Goal: Information Seeking & Learning: Learn about a topic

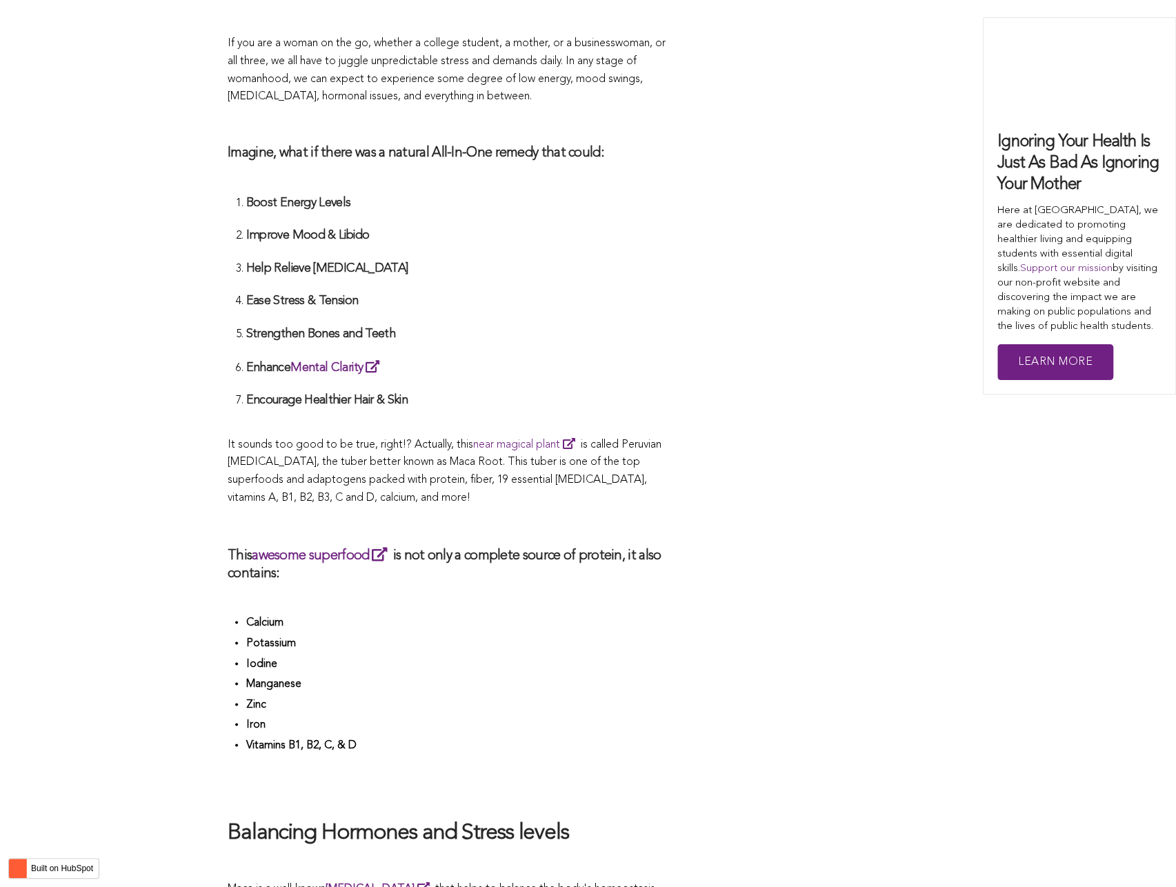
scroll to position [4112, 0]
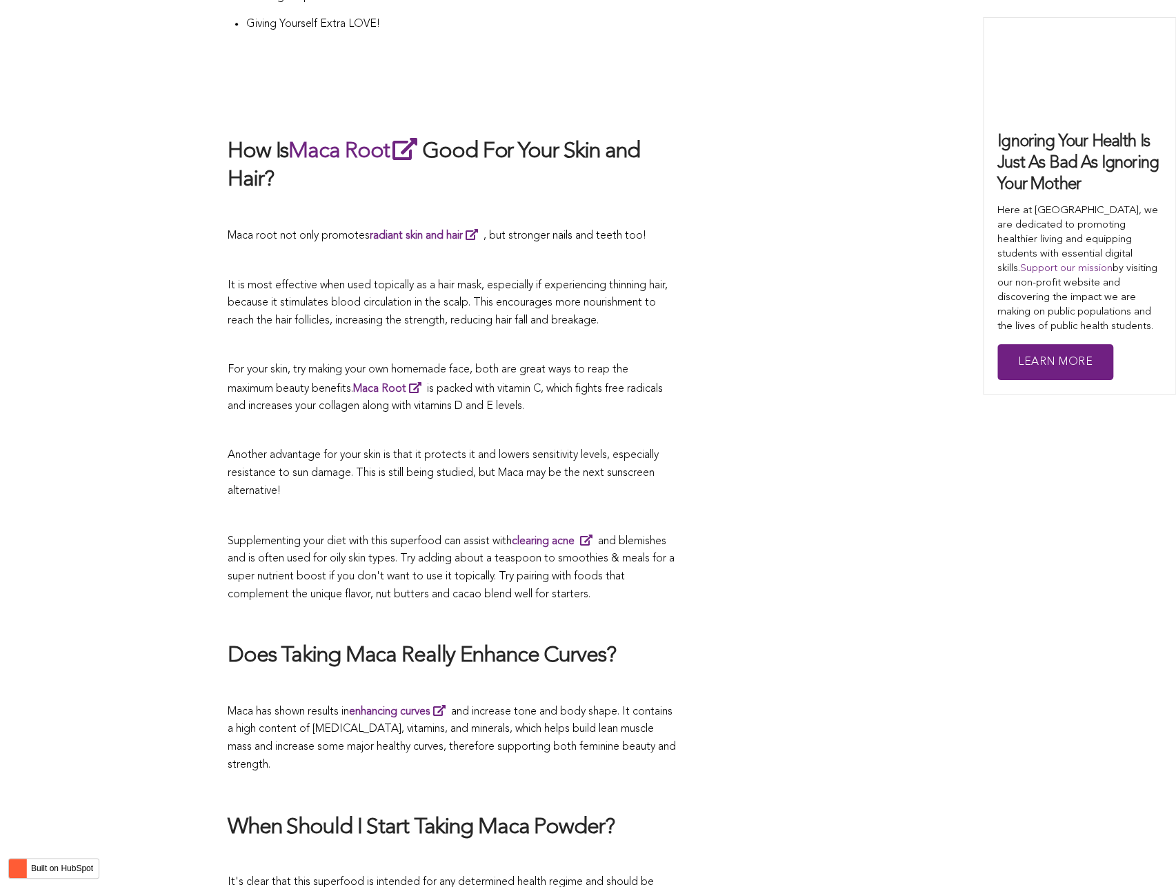
click at [420, 447] on p "Another advantage for your skin is that it protects it and lowers sensitivity l…" at bounding box center [452, 473] width 448 height 53
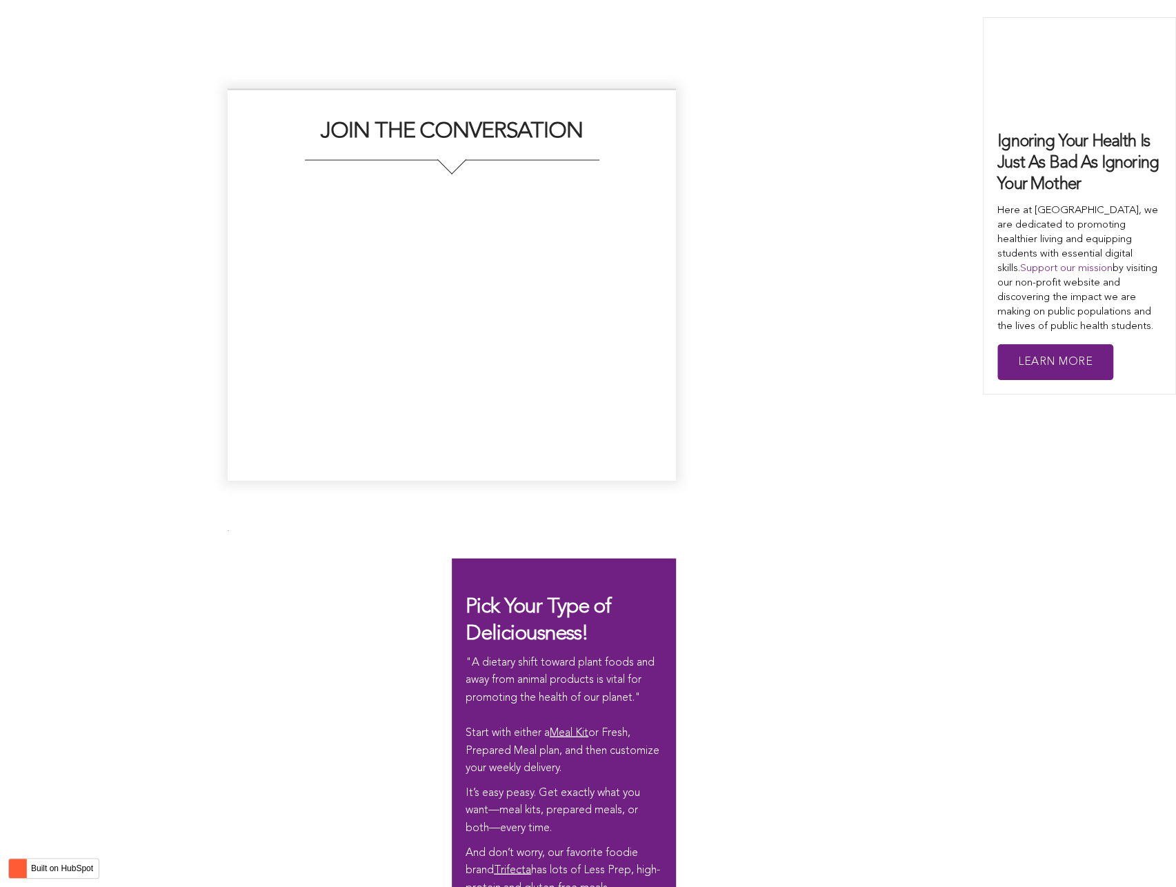
scroll to position [3126, 0]
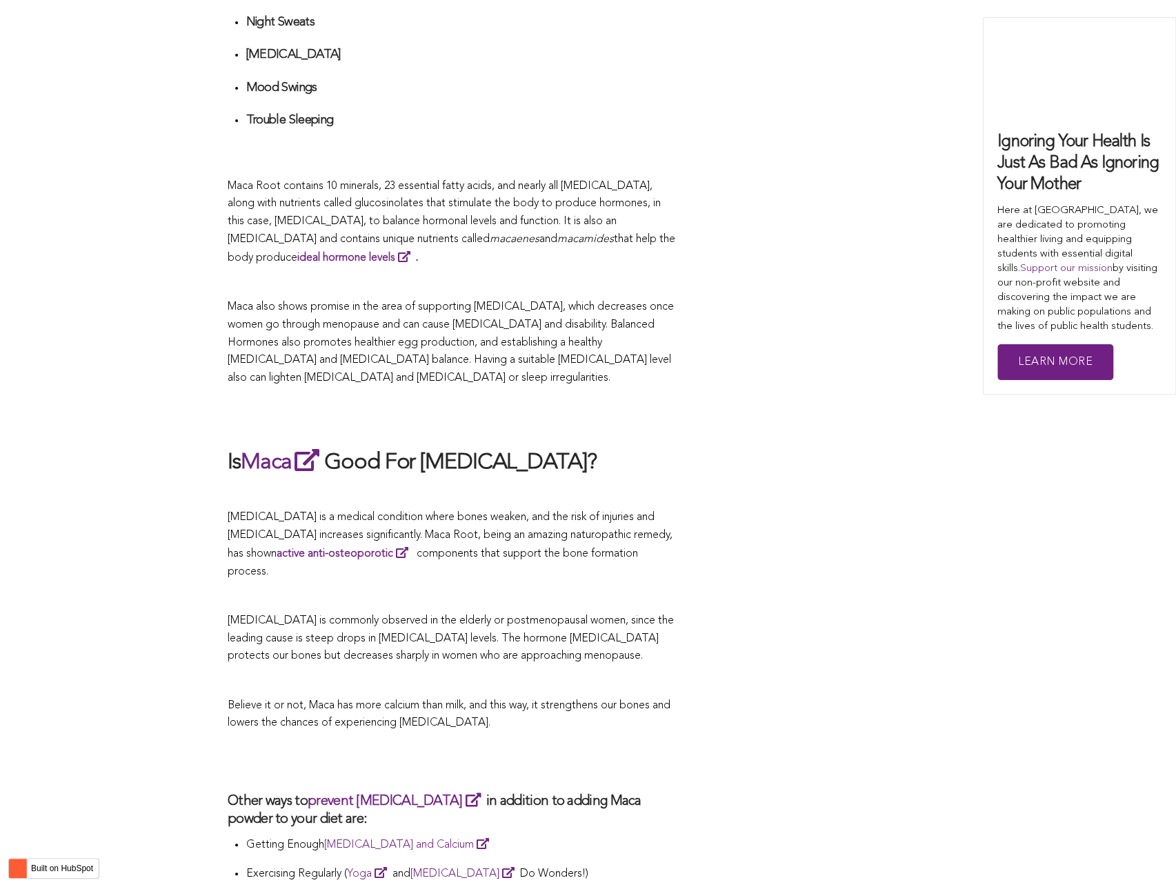
click at [374, 446] on h2 "Is Maca Good For [MEDICAL_DATA]?" at bounding box center [452, 462] width 448 height 32
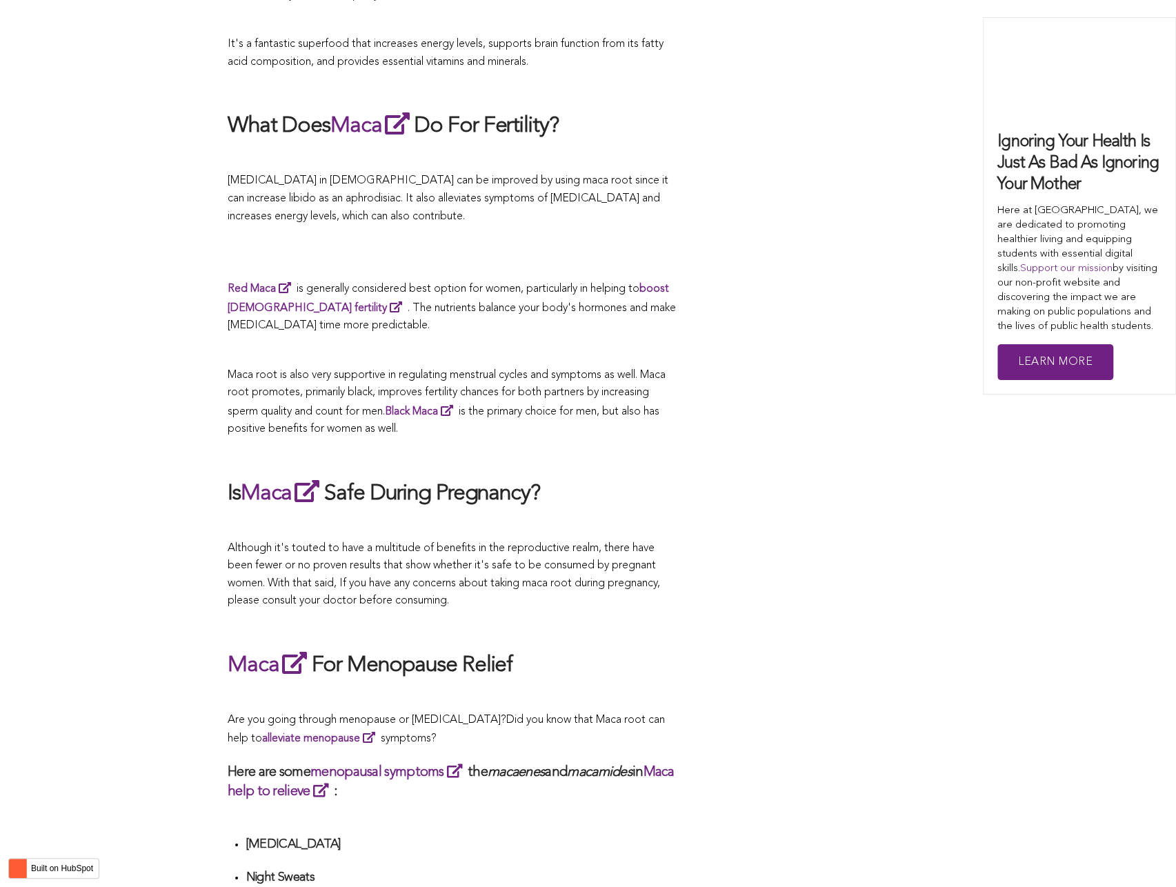
click at [497, 445] on p at bounding box center [452, 454] width 448 height 18
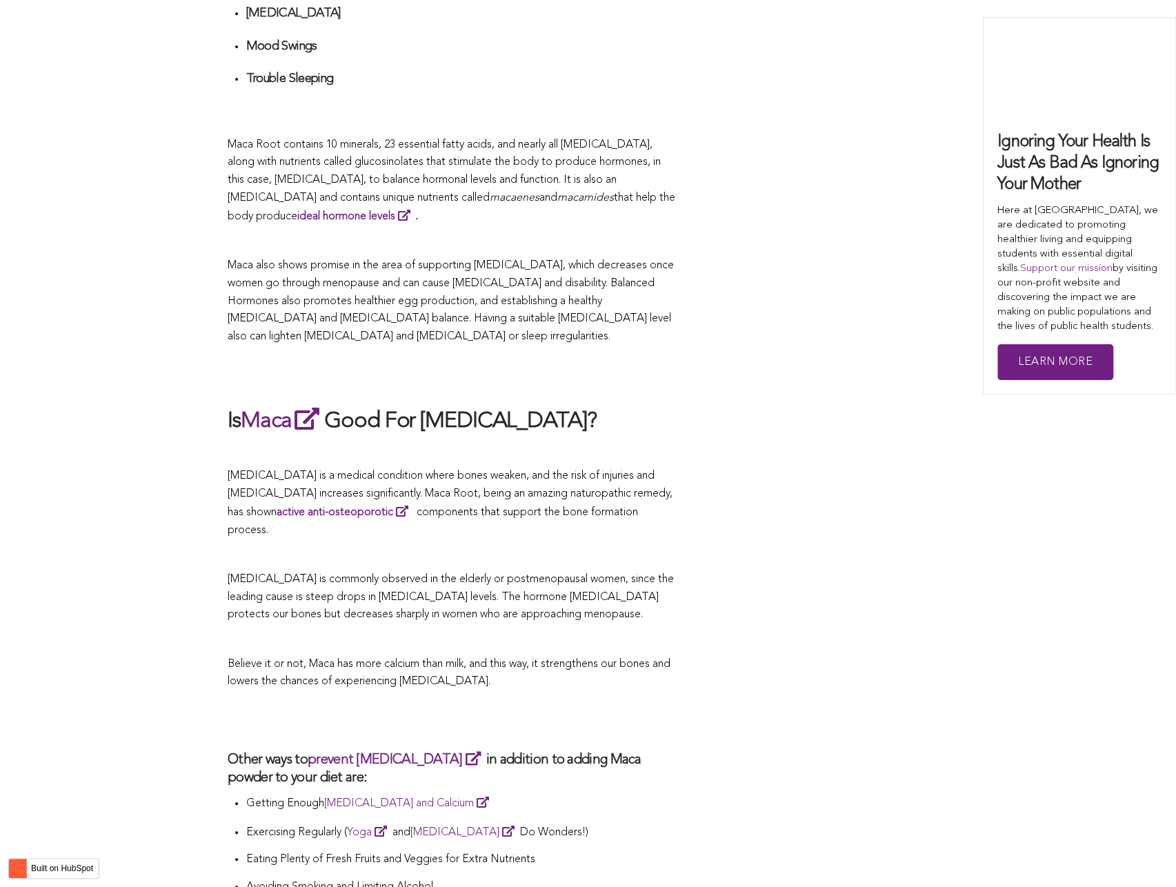
scroll to position [2371, 0]
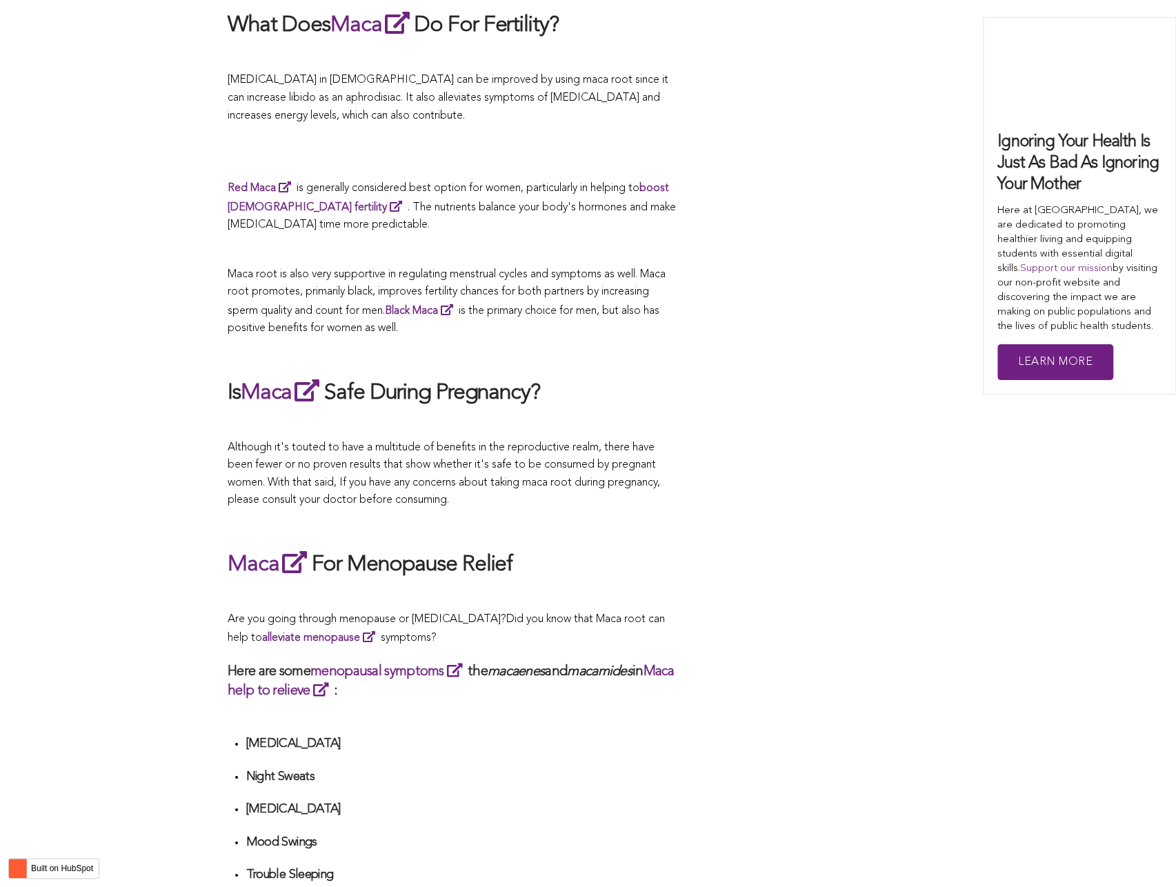
click at [362, 443] on p "Although it's touted to have a multitude of benefits in the reproductive realm,…" at bounding box center [452, 474] width 448 height 70
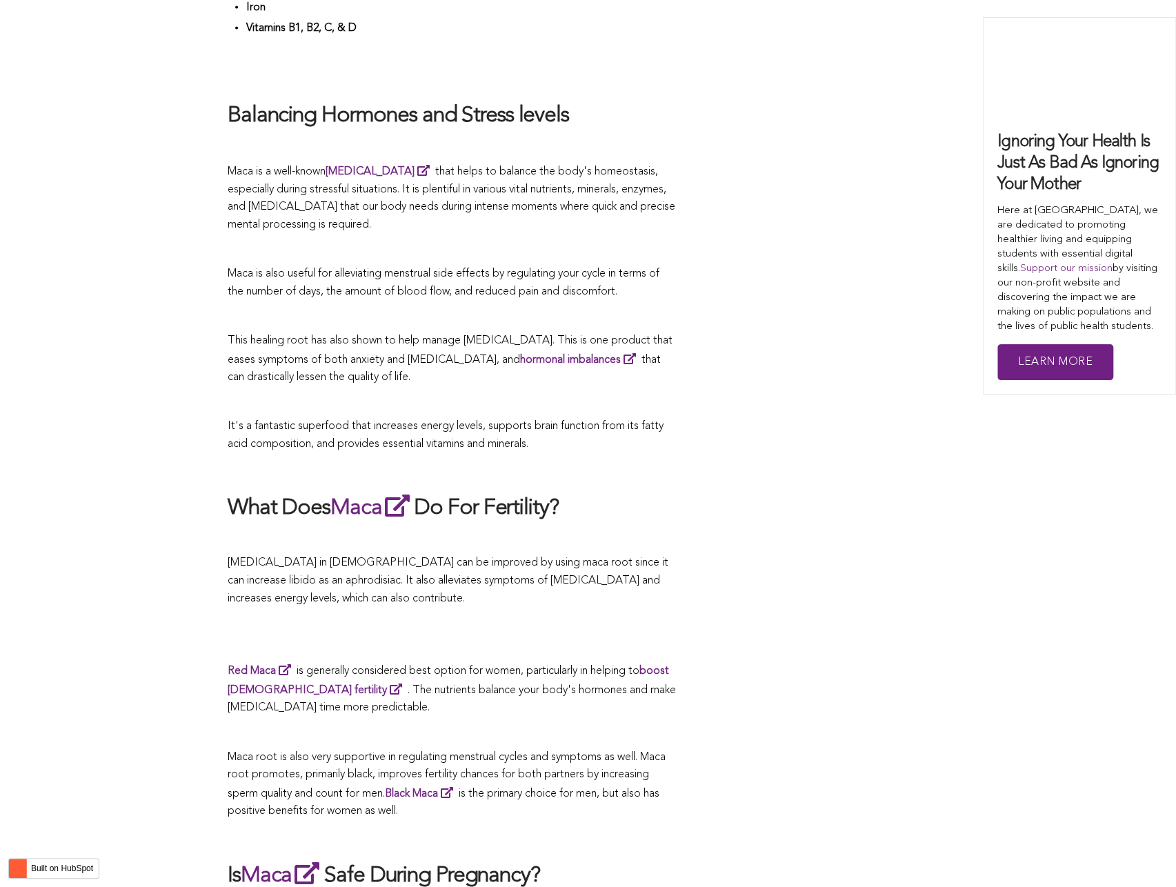
scroll to position [2358, 0]
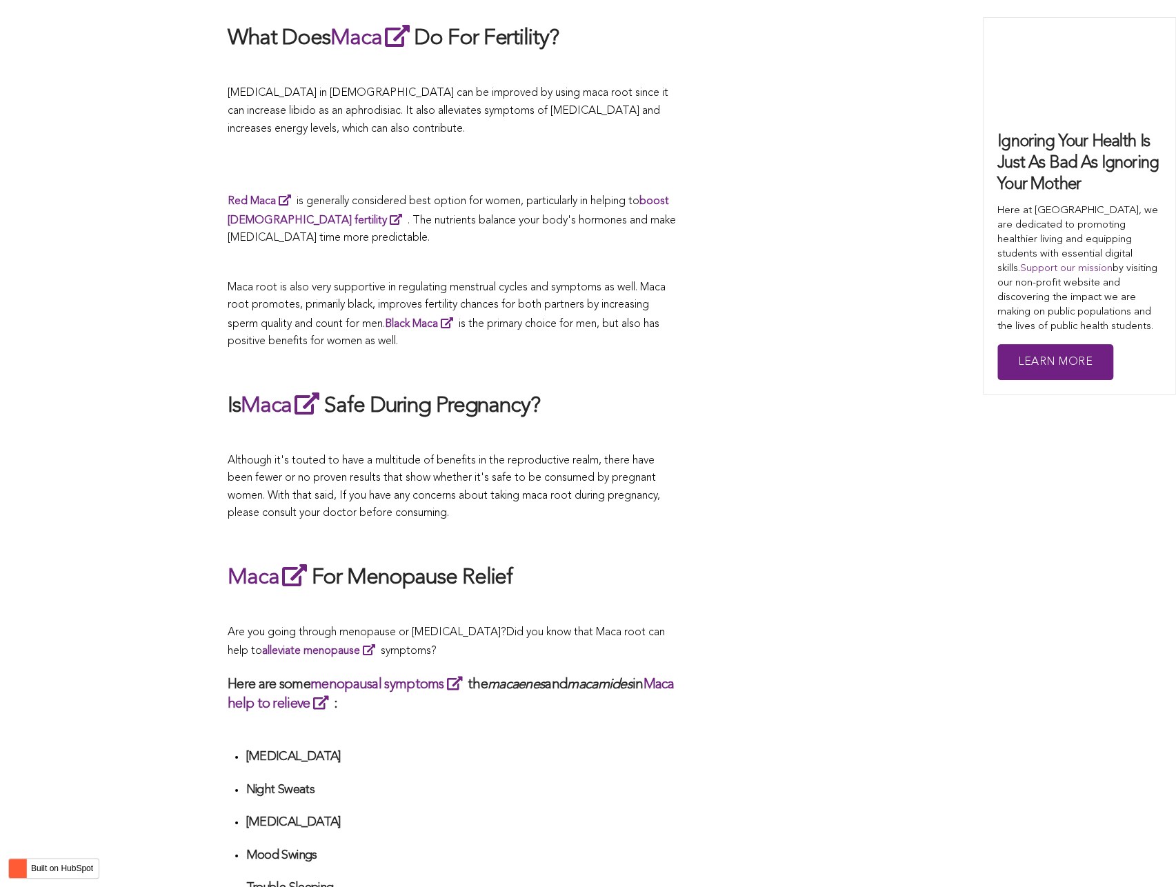
click at [623, 455] on span "Although it's touted to have a multitude of benefits in the reproductive realm,…" at bounding box center [444, 487] width 432 height 64
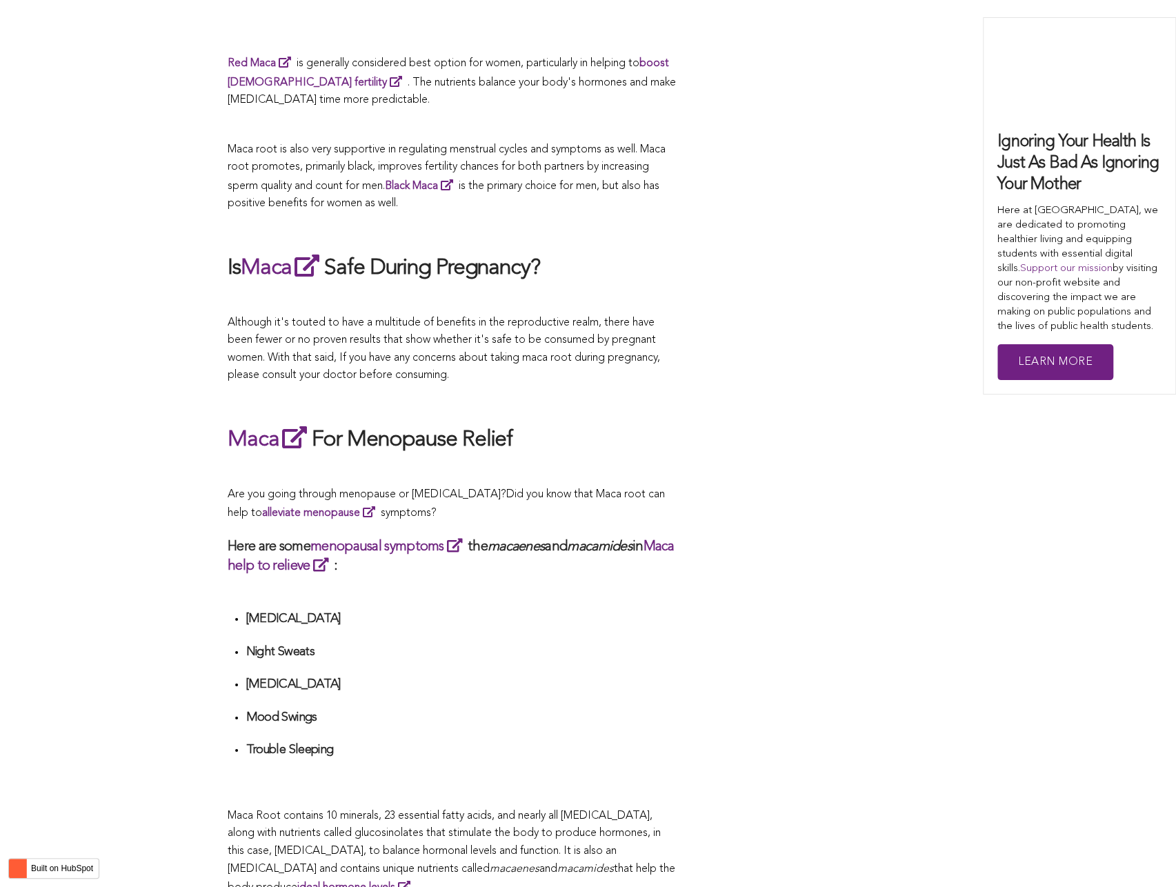
scroll to position [3831, 0]
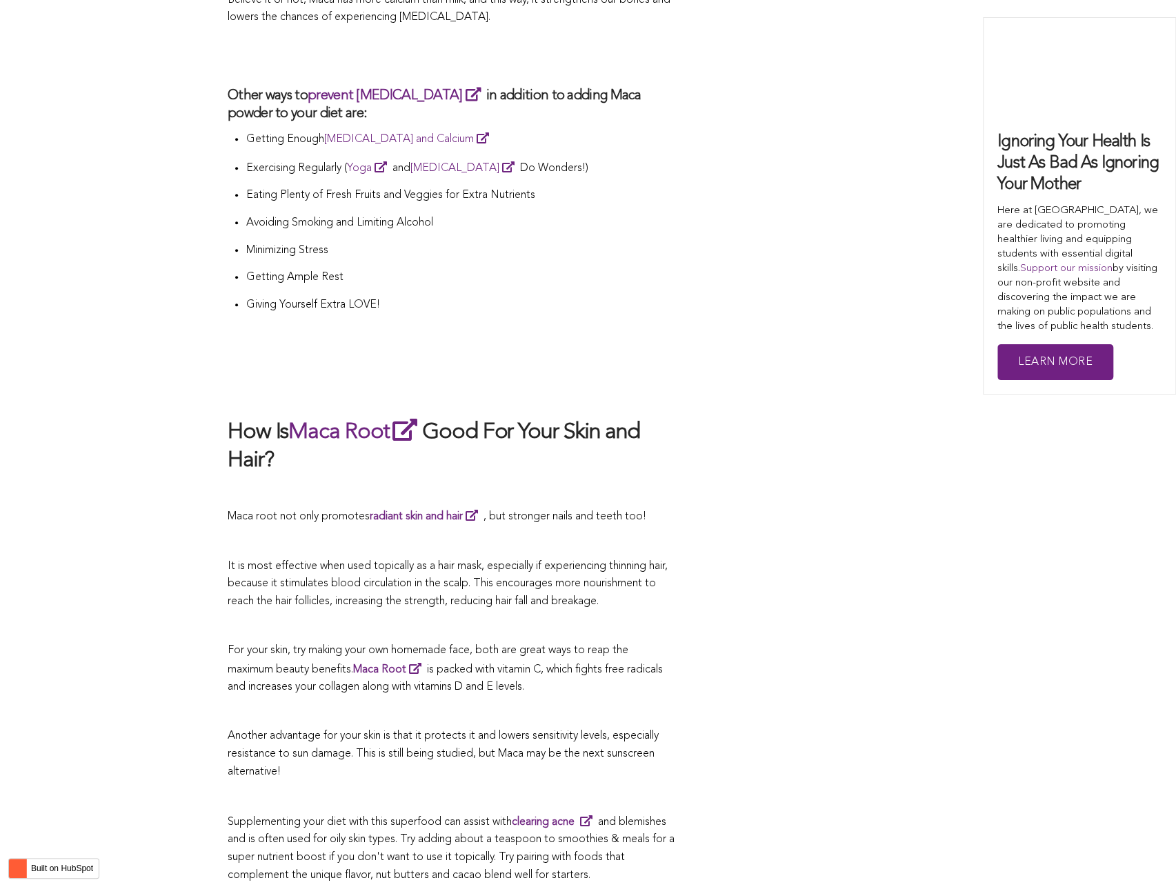
click at [605, 483] on p at bounding box center [452, 492] width 448 height 18
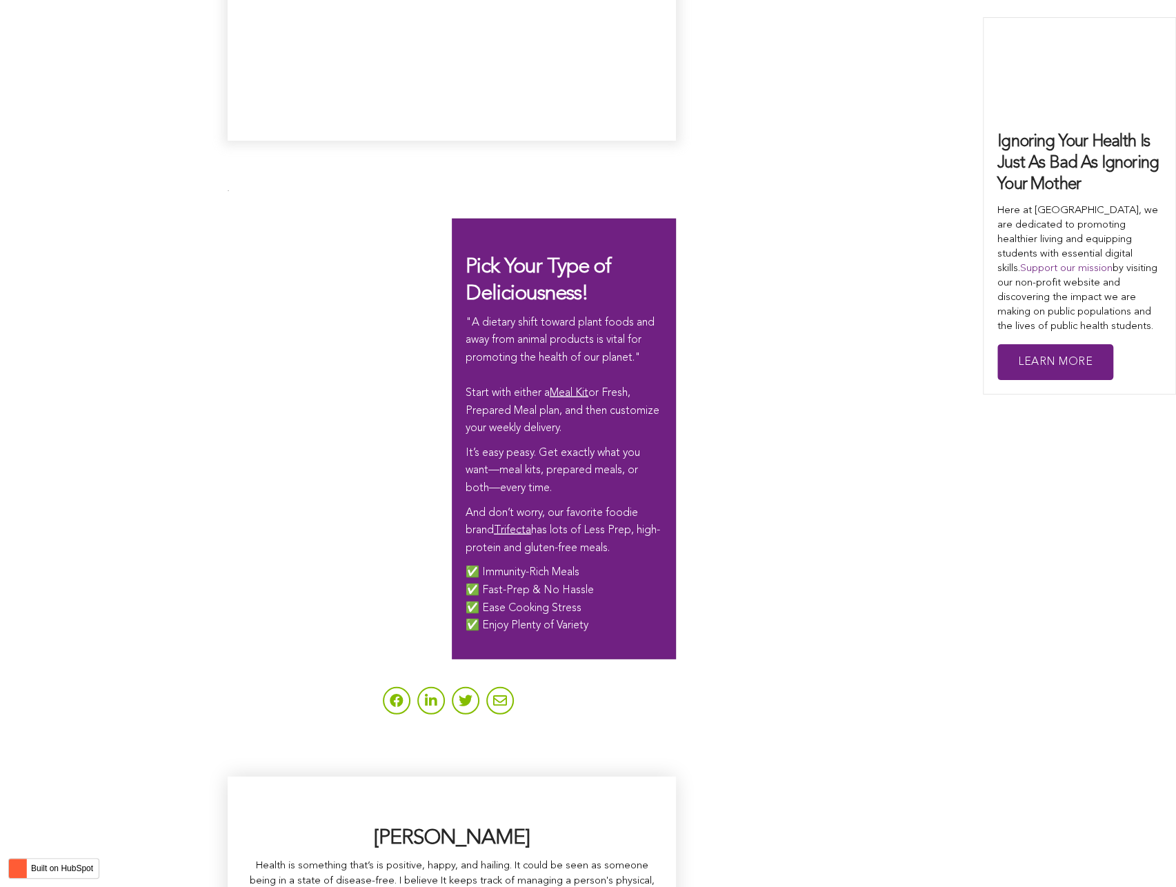
scroll to position [3164, 0]
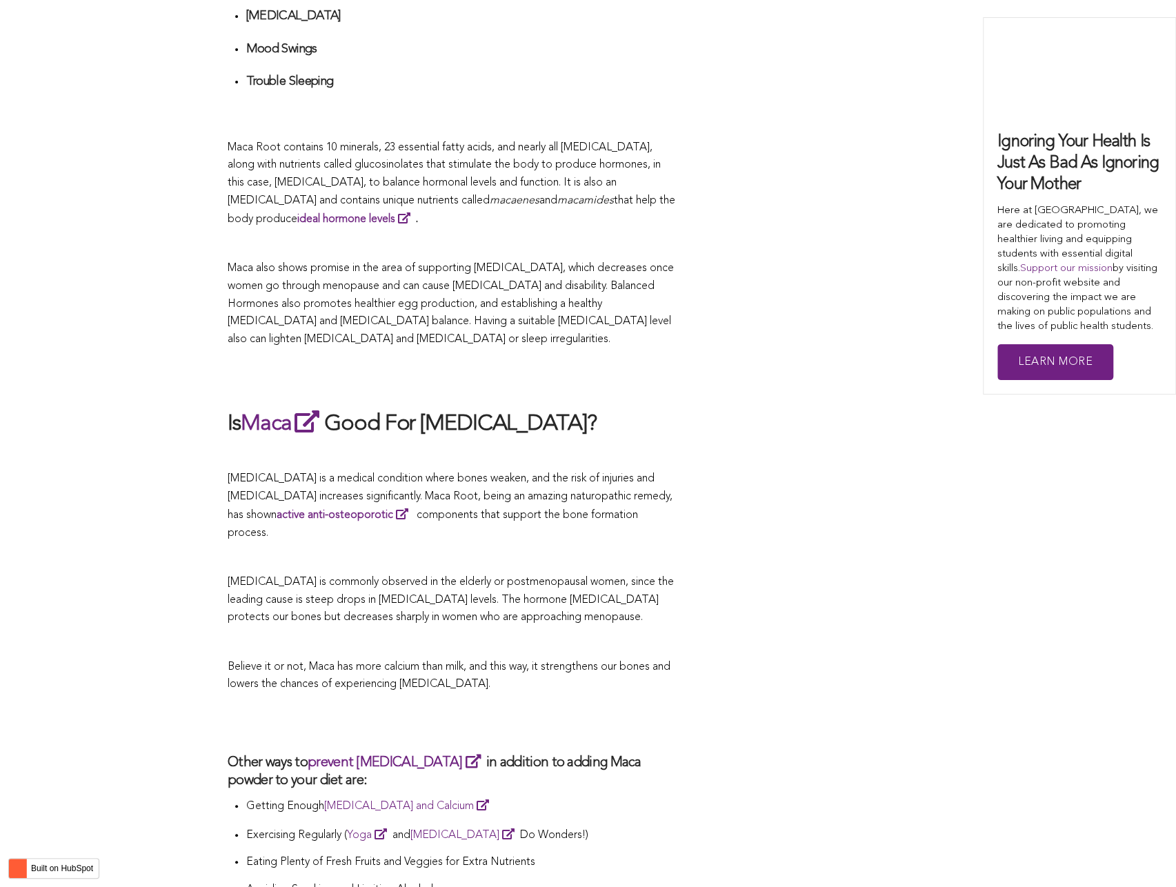
click at [481, 446] on p at bounding box center [452, 455] width 448 height 18
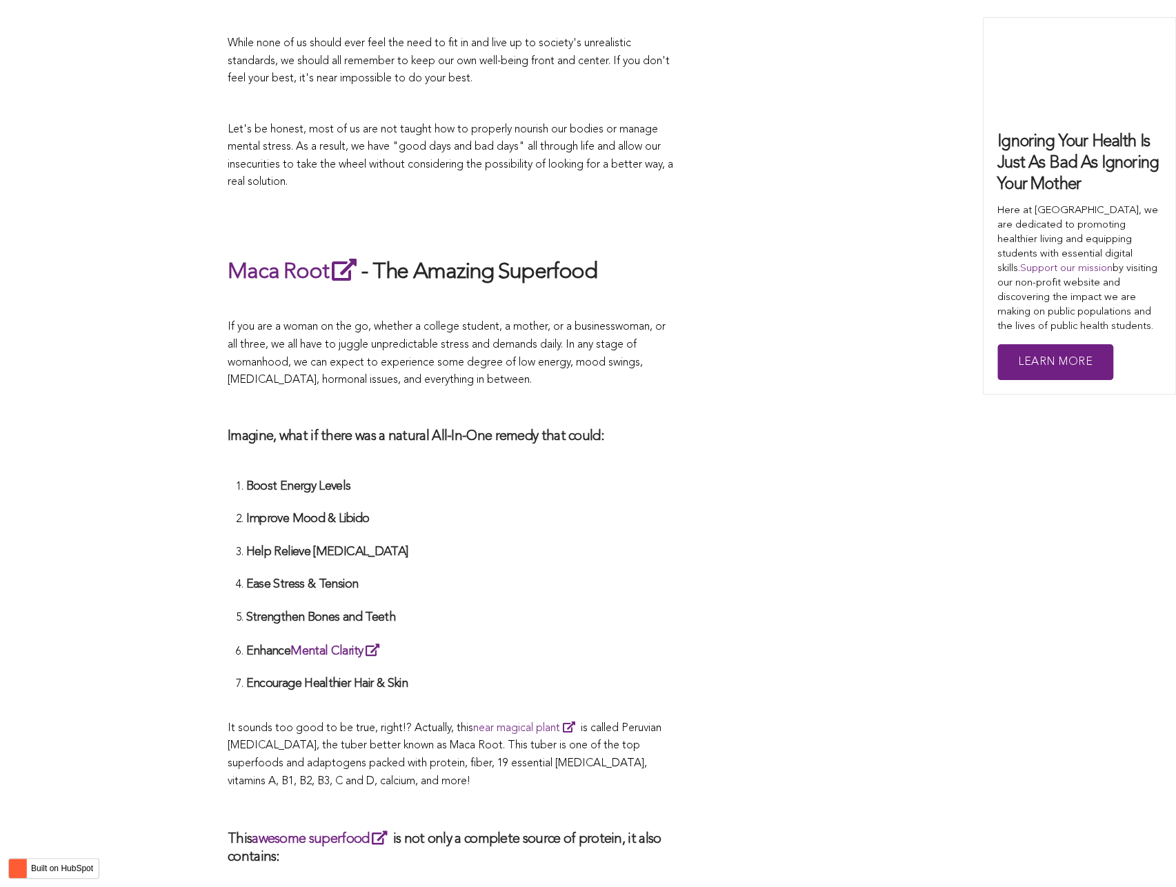
scroll to position [4284, 0]
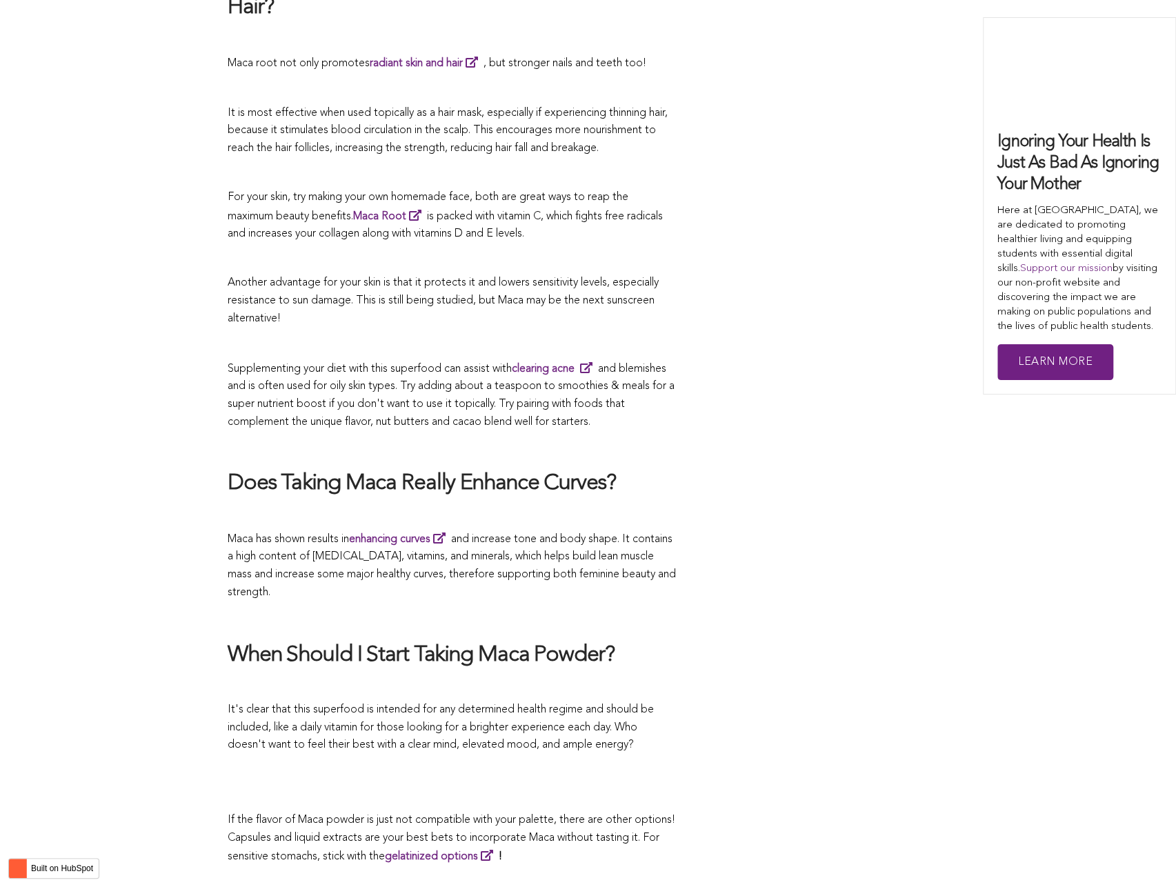
click at [593, 470] on h2 "Does Taking Maca Really Enhance Curves?" at bounding box center [452, 484] width 448 height 29
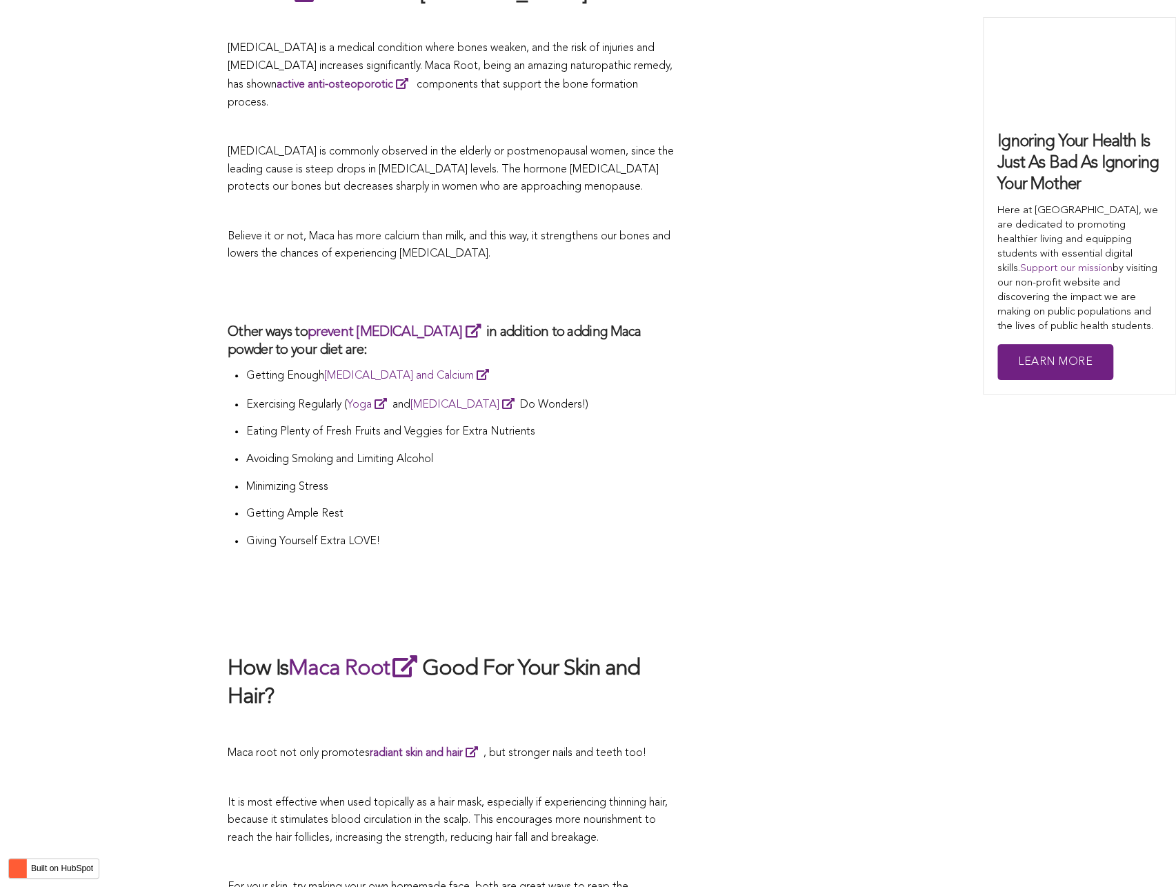
scroll to position [2560, 0]
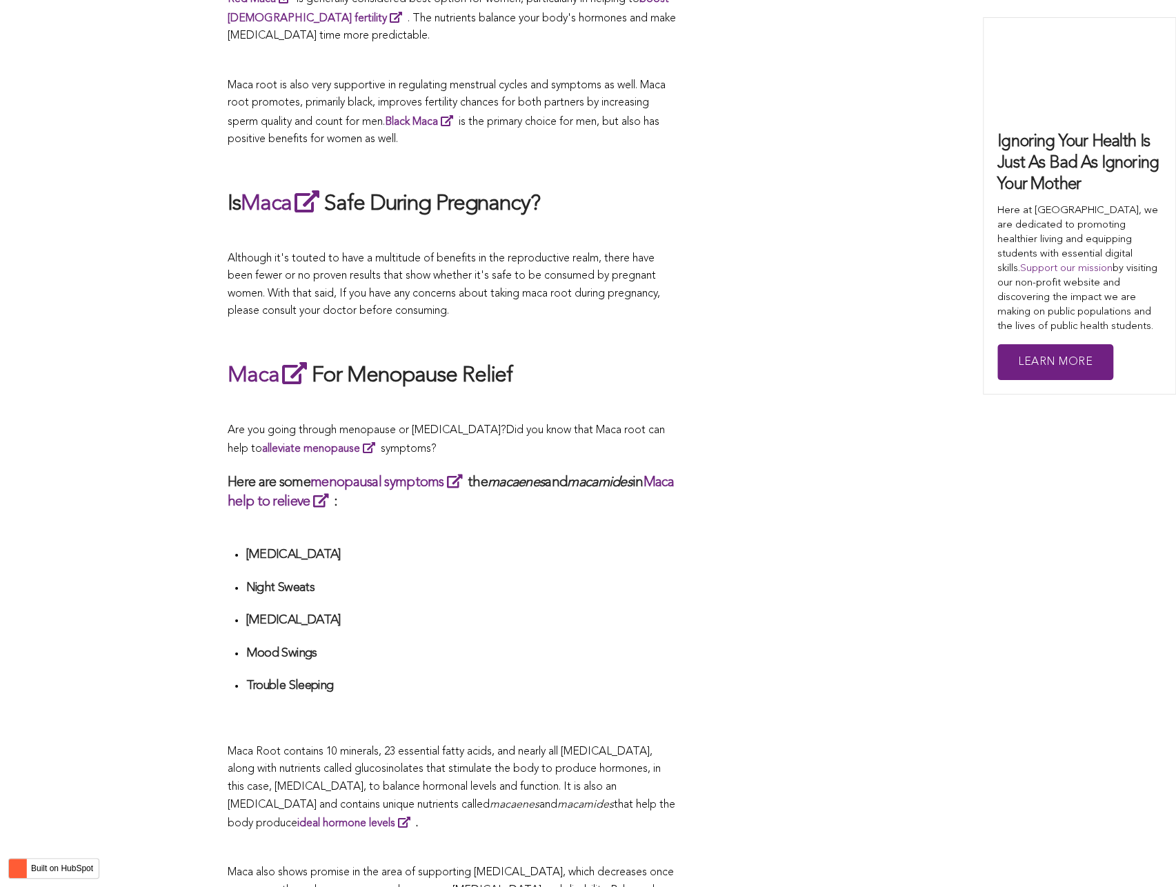
click at [621, 622] on ul "[MEDICAL_DATA] Night Sweats [MEDICAL_DATA] Mood Swings Trouble Sleeping" at bounding box center [460, 636] width 430 height 179
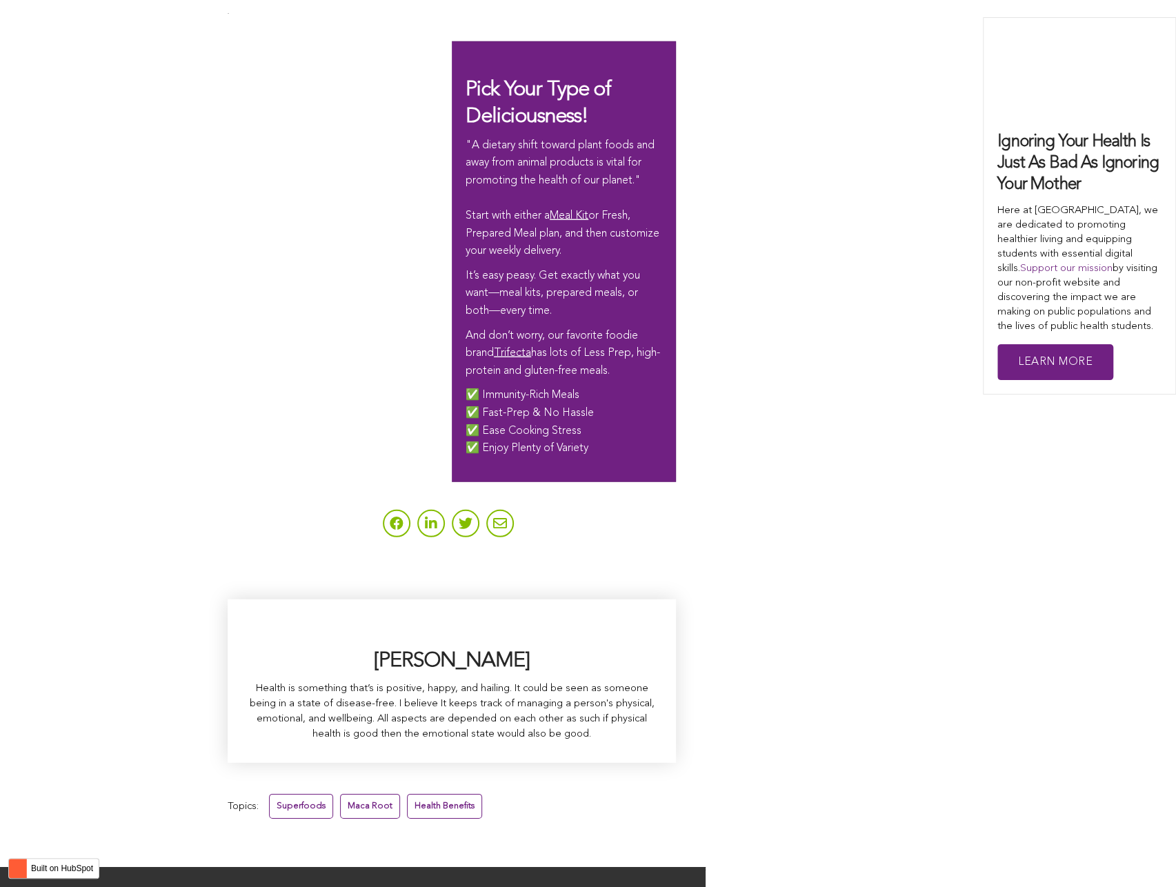
scroll to position [2687, 0]
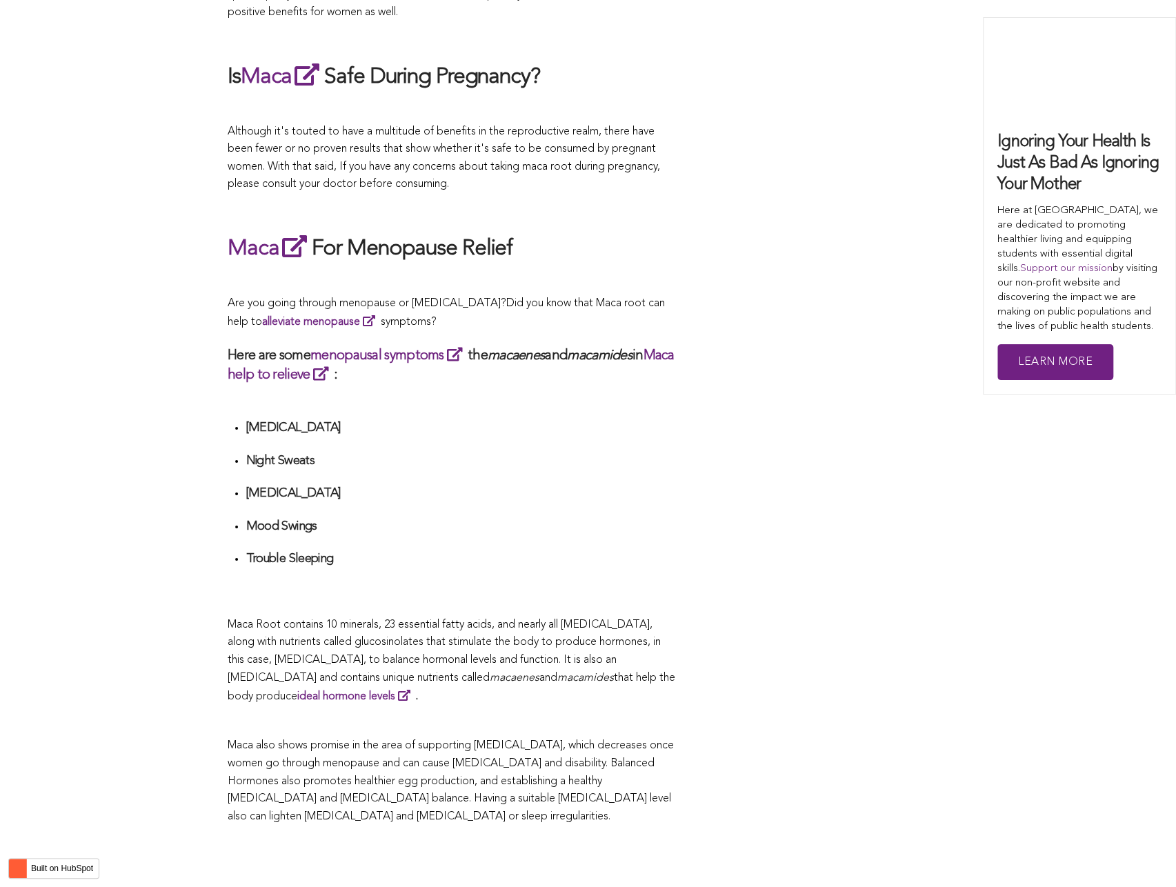
click at [532, 453] on h4 "Night Sweats" at bounding box center [460, 461] width 430 height 16
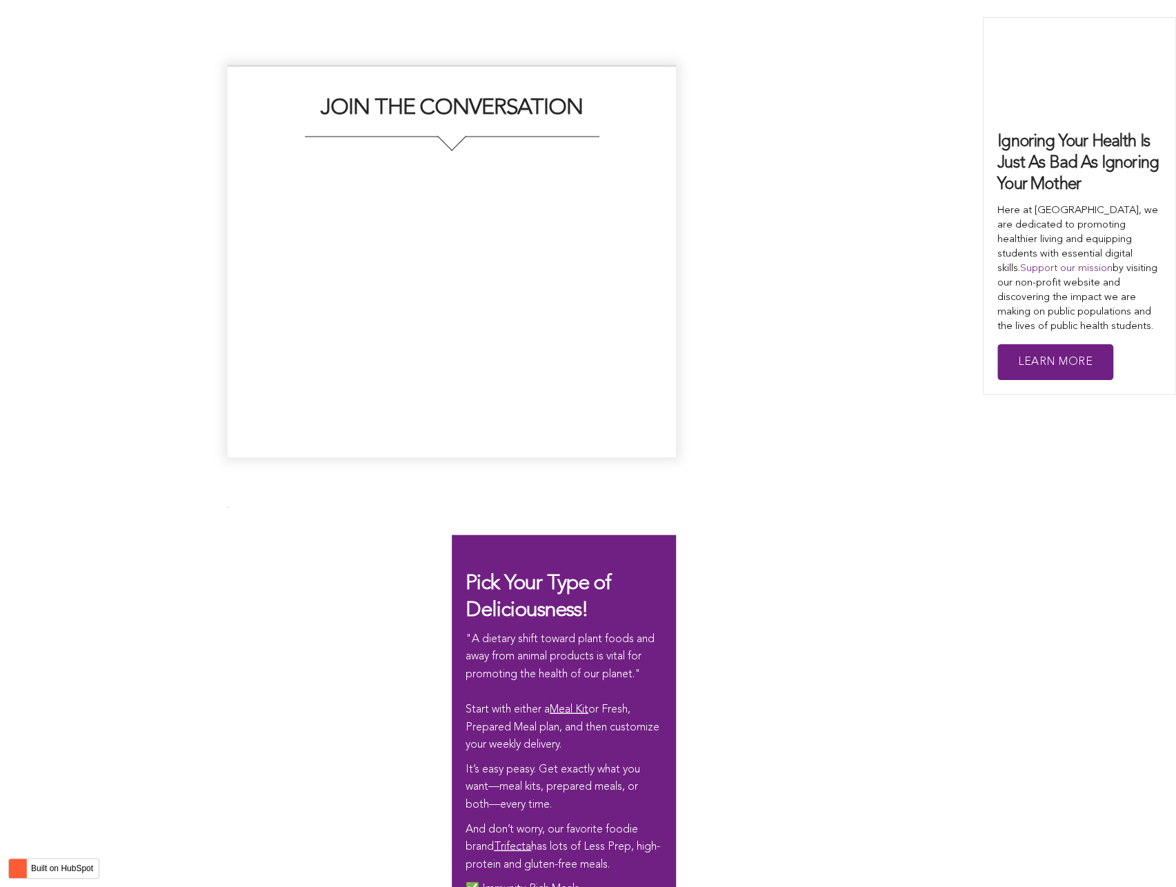
scroll to position [3935, 0]
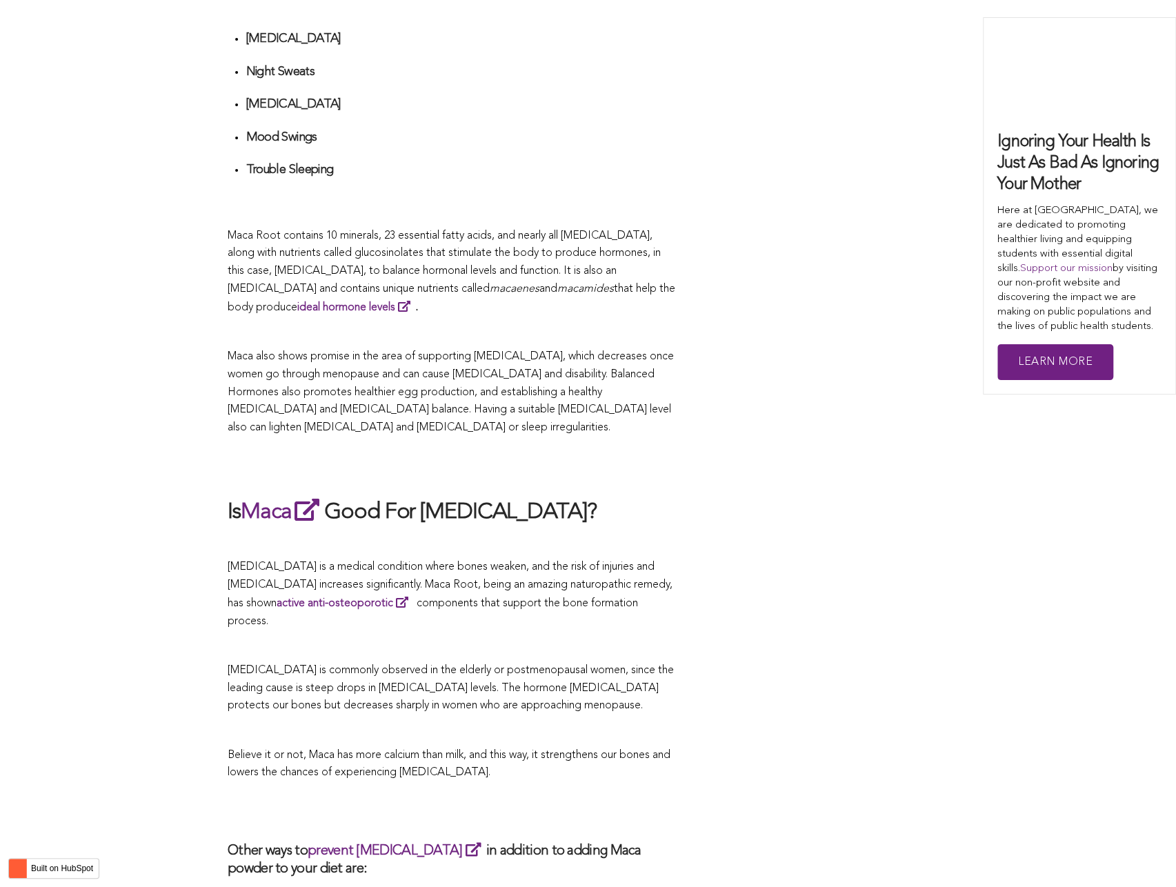
click at [656, 450] on h2 at bounding box center [452, 466] width 448 height 32
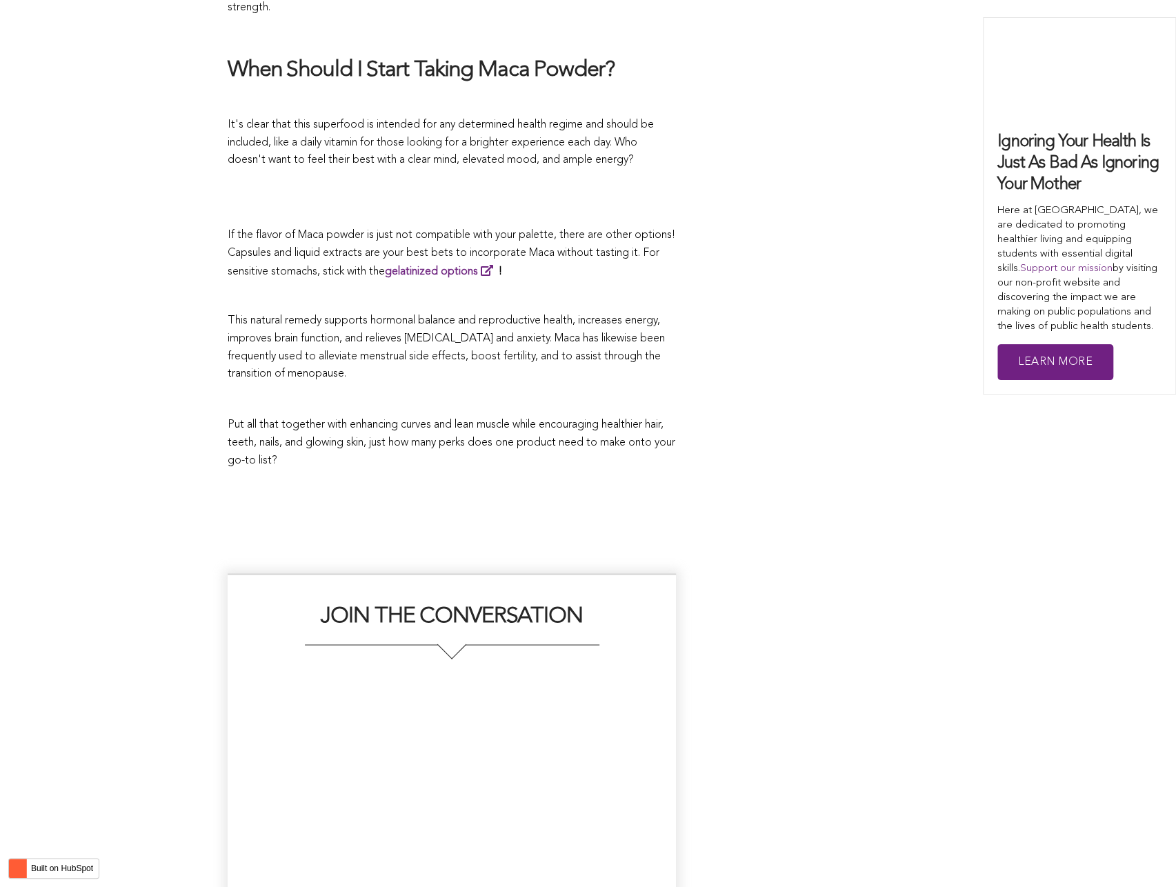
scroll to position [2835, 0]
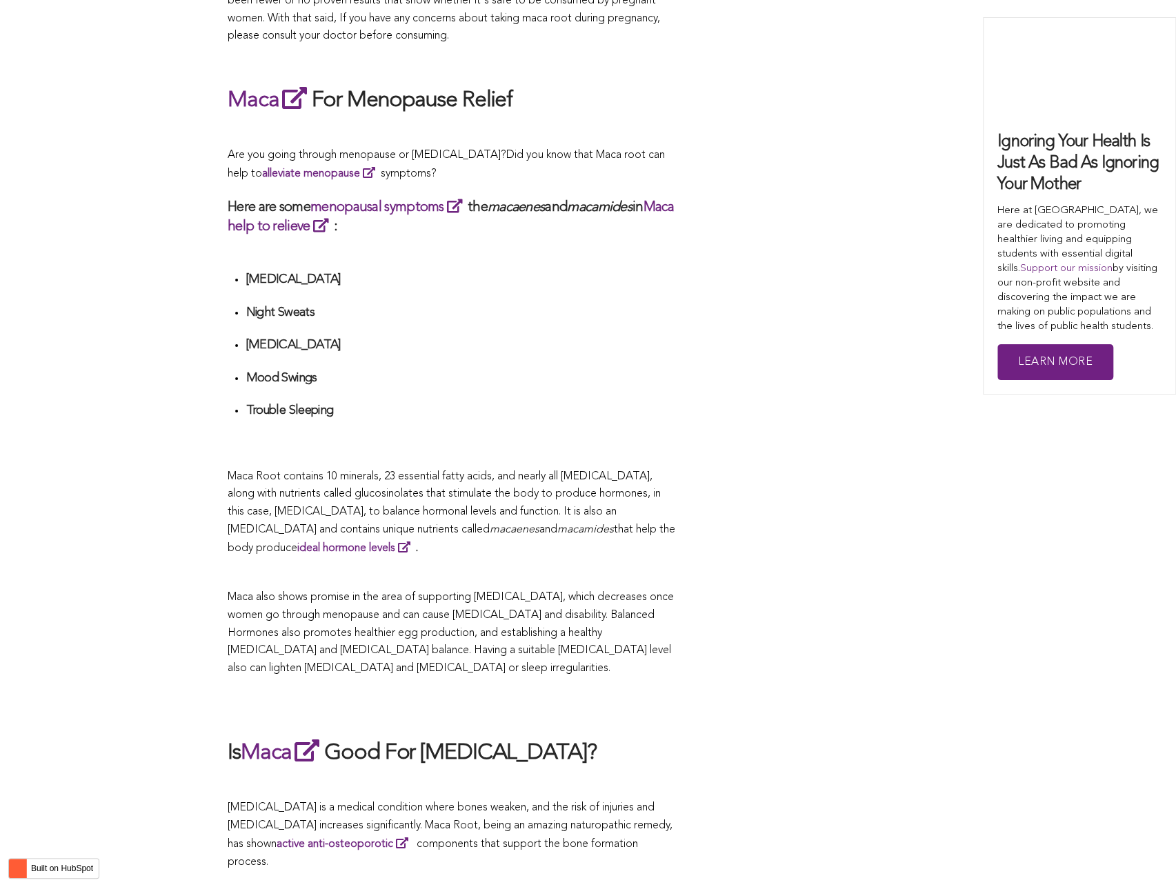
click at [660, 443] on span "What Are The Health Benefits of Maca For Women ? Hi [DEMOGRAPHIC_DATA], have yo…" at bounding box center [452, 236] width 448 height 4672
